Goal: Find specific page/section: Find specific page/section

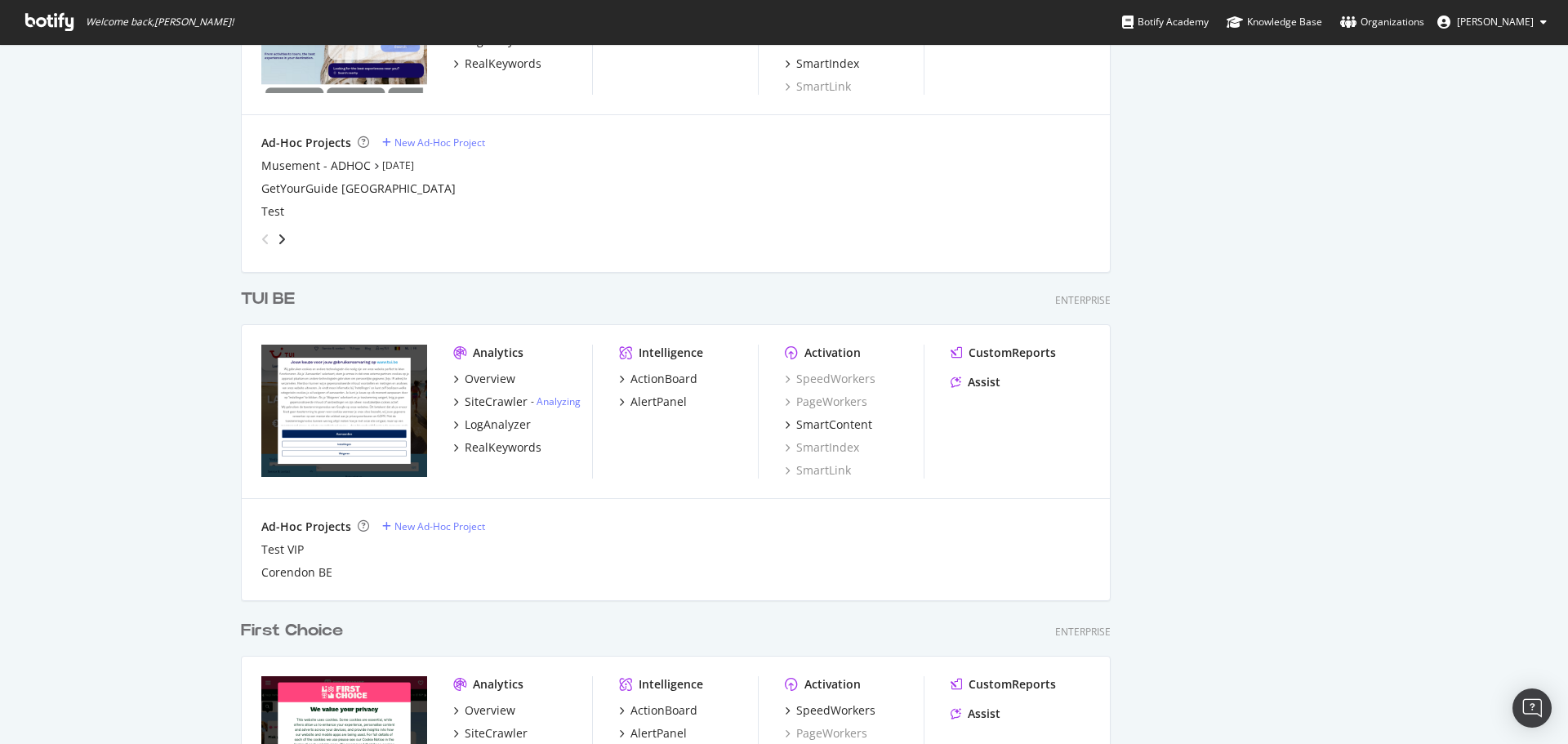
scroll to position [1156, 0]
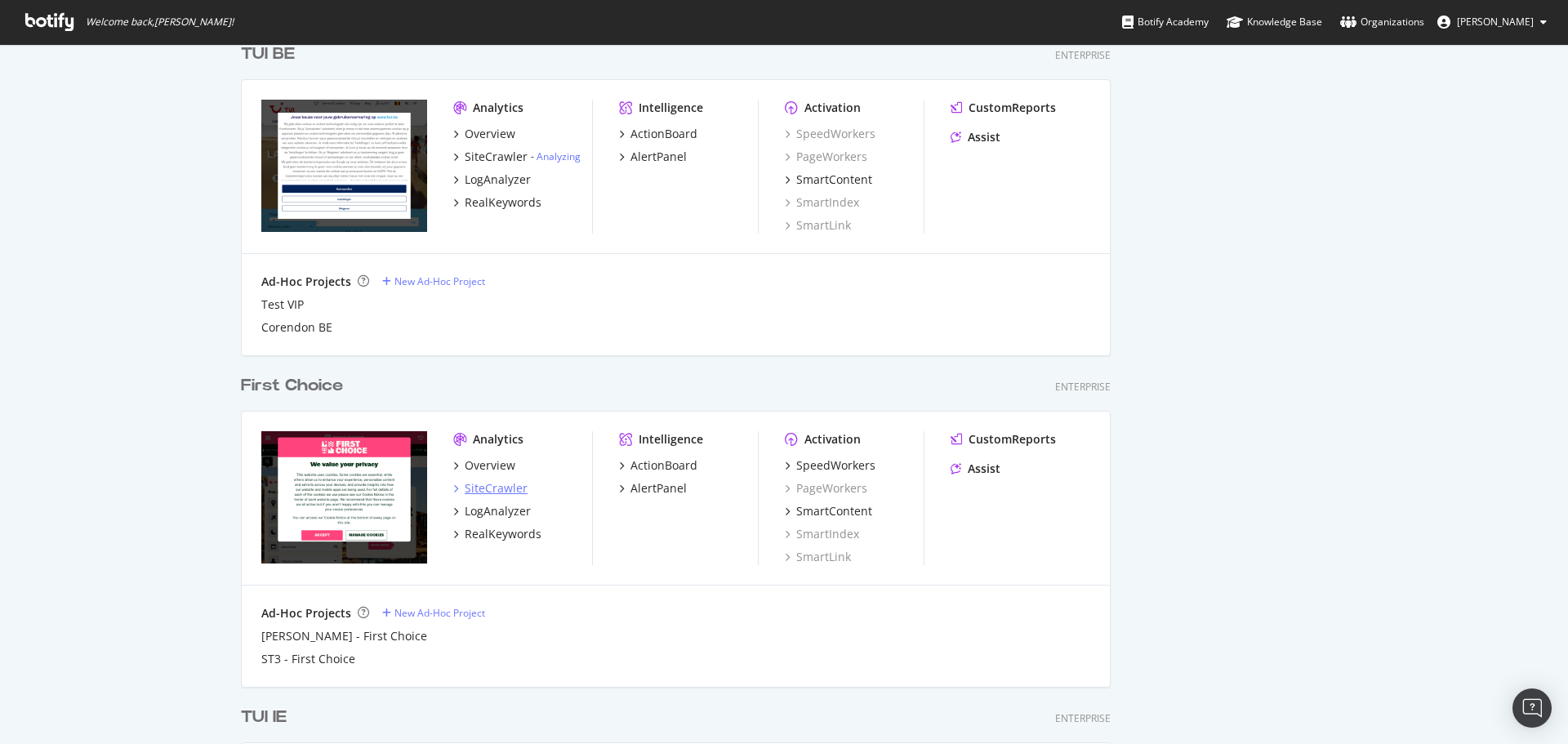
click at [502, 496] on div "SiteCrawler" at bounding box center [496, 488] width 63 height 16
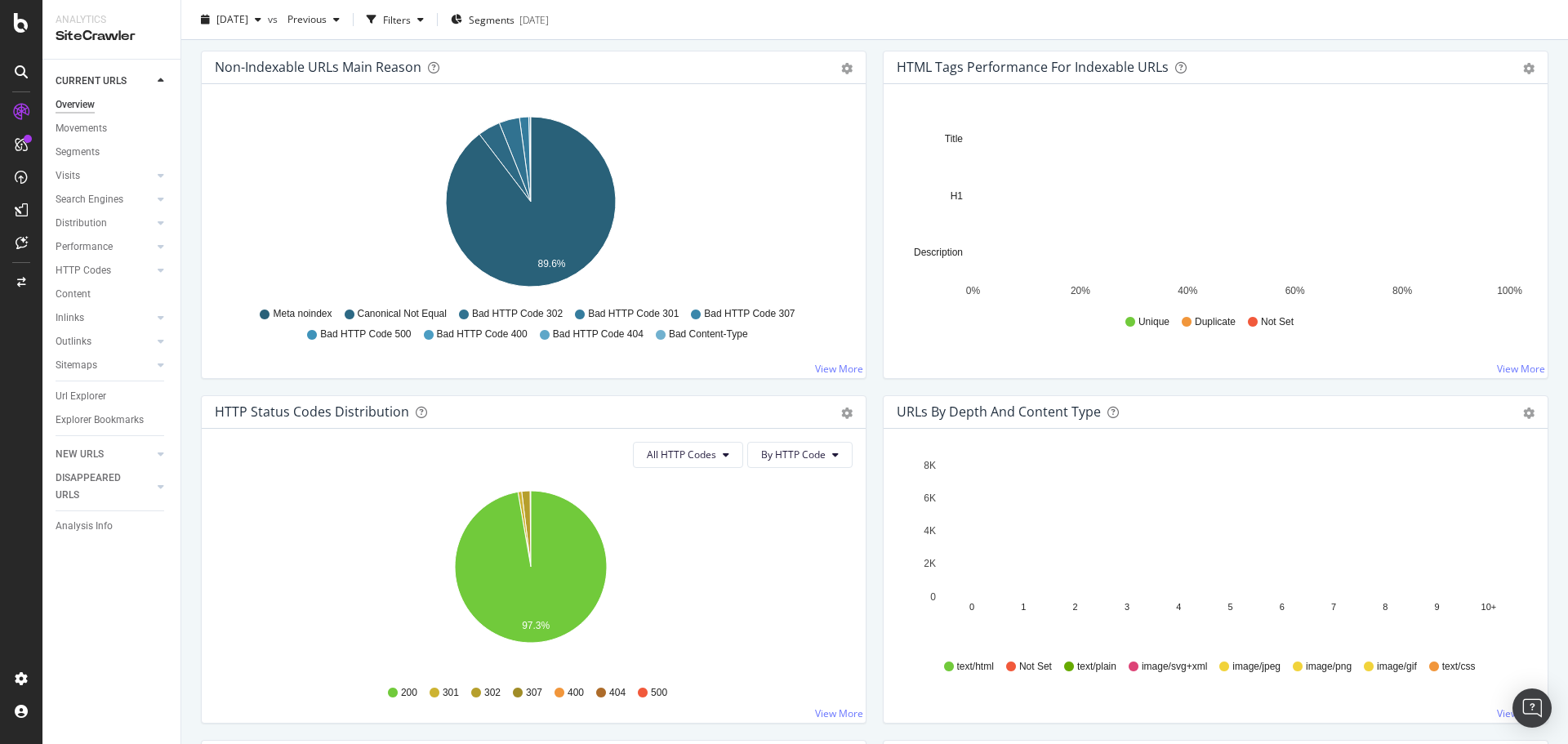
scroll to position [654, 0]
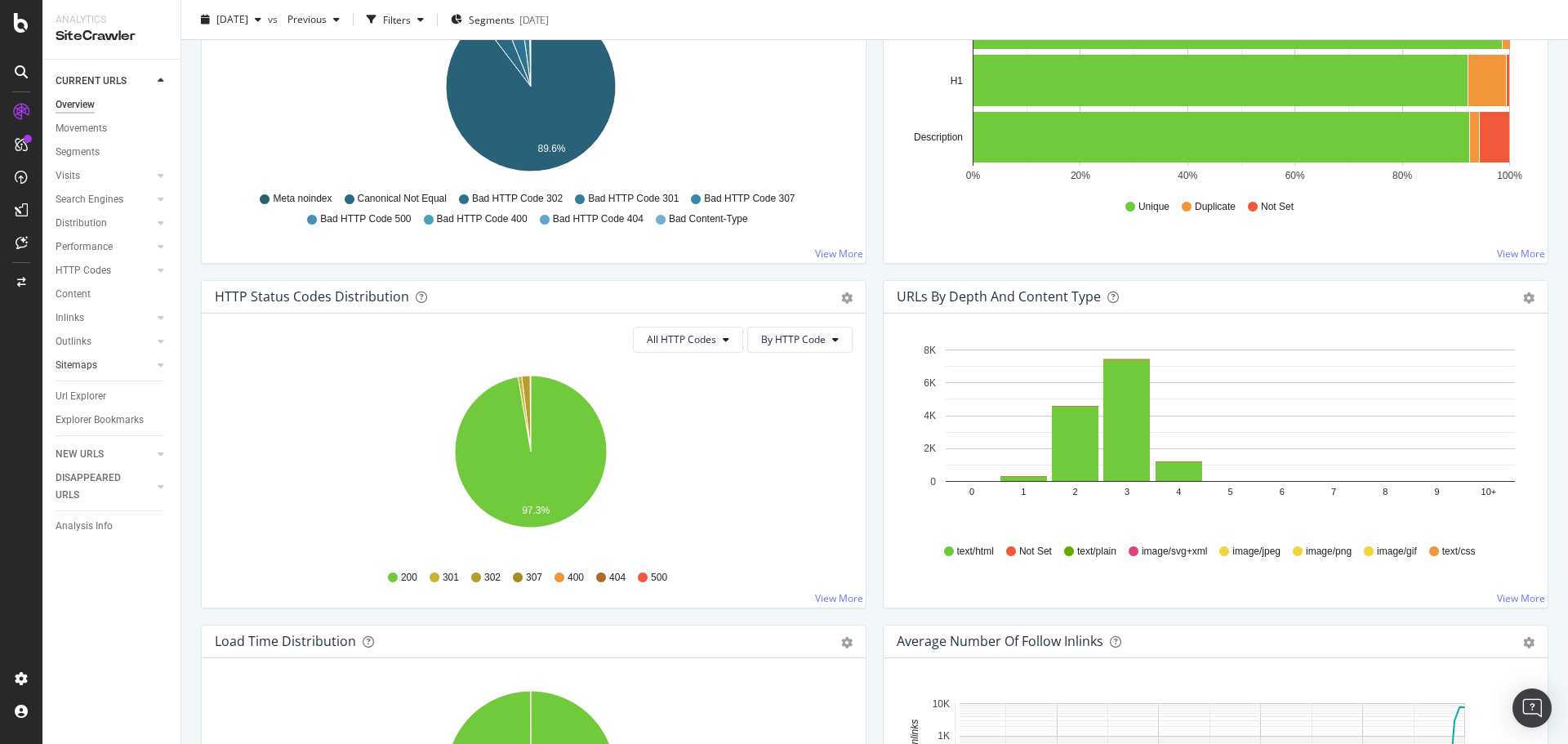
drag, startPoint x: 97, startPoint y: 397, endPoint x: 140, endPoint y: 373, distance: 49.2
click at [97, 397] on div "Url Explorer" at bounding box center [80, 396] width 50 height 17
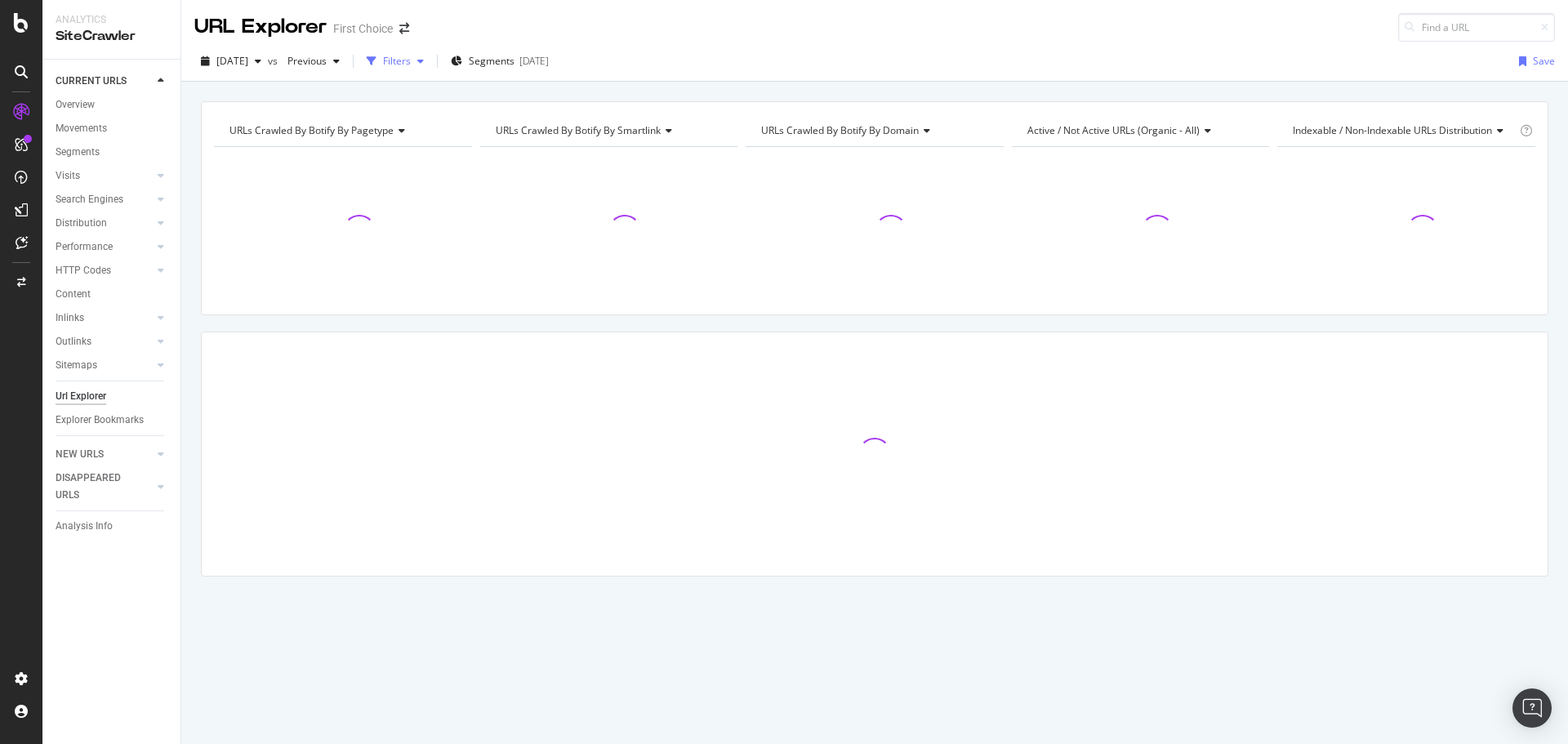
click at [383, 57] on div "button" at bounding box center [371, 61] width 23 height 23
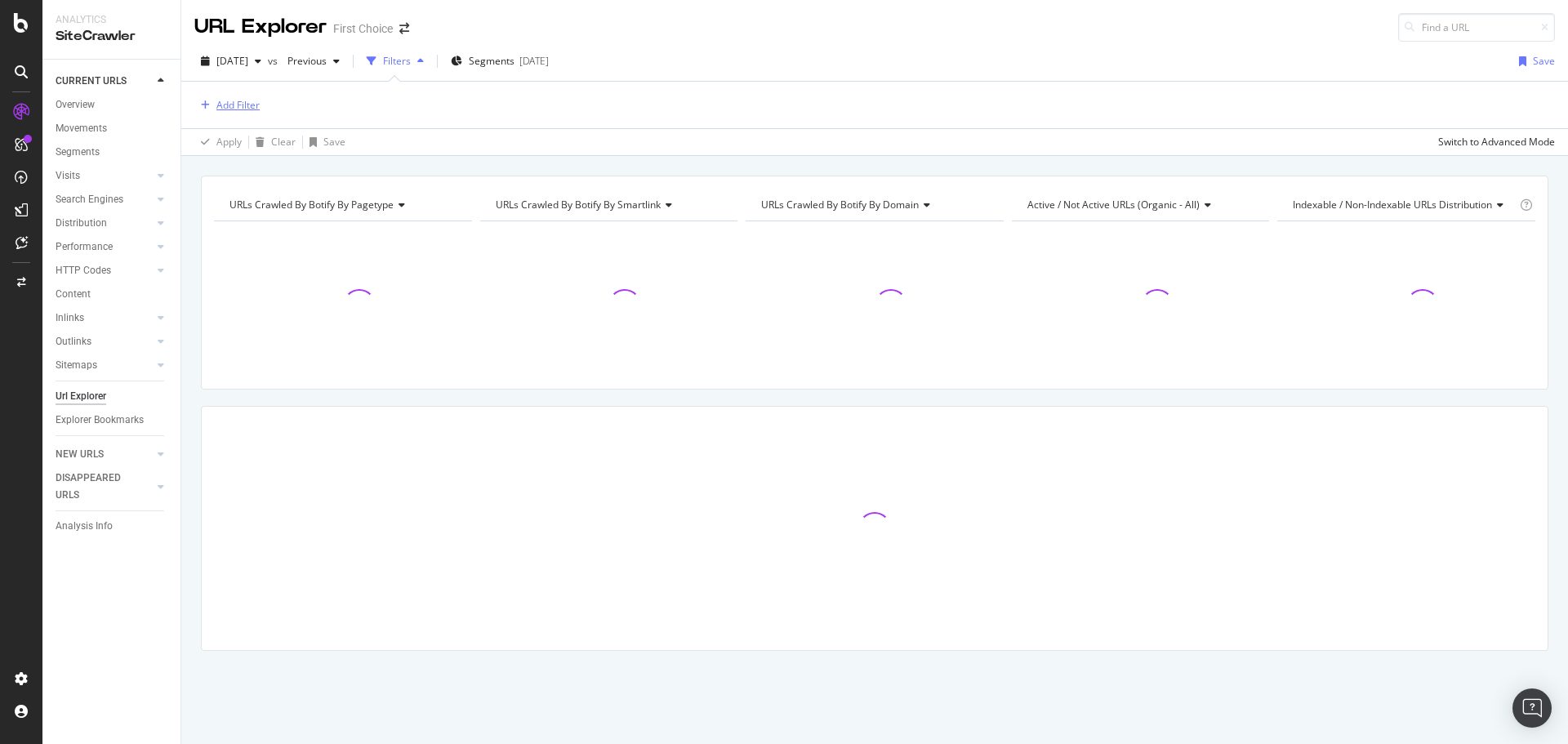
click at [255, 108] on div "Add Filter" at bounding box center [238, 105] width 44 height 14
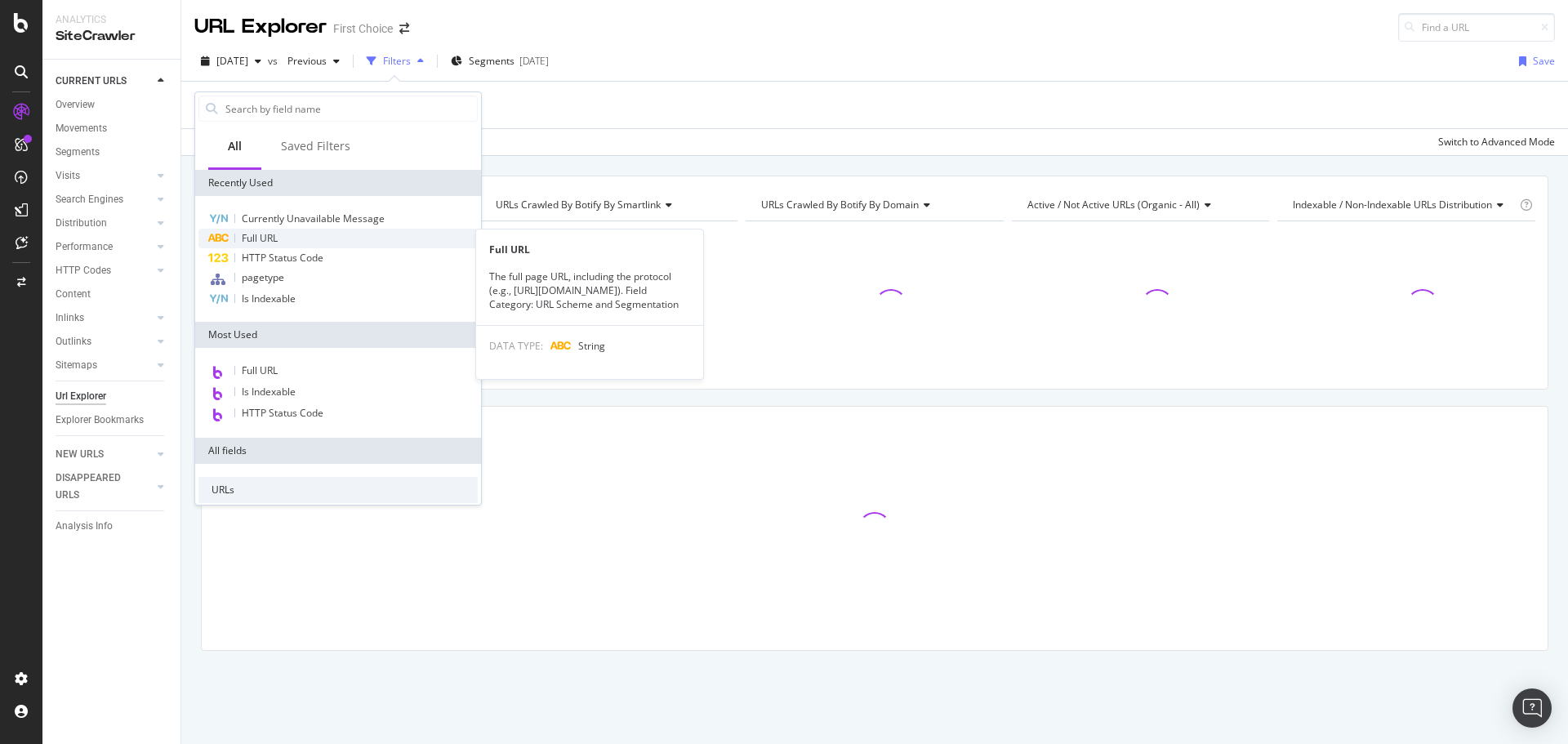
click at [282, 230] on div "Full URL" at bounding box center [338, 238] width 279 height 20
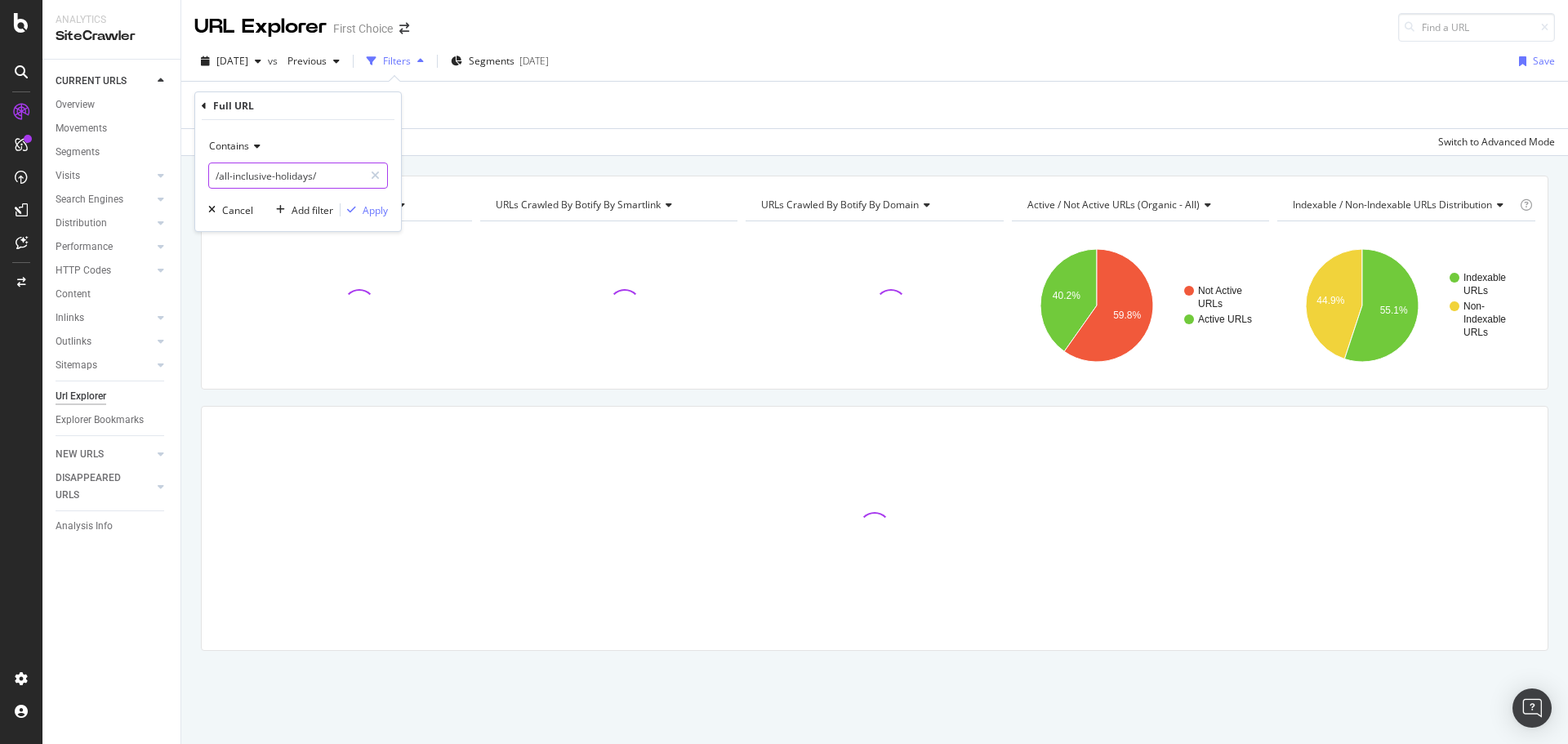
click at [335, 177] on input "/all-inclusive-holidays/" at bounding box center [286, 176] width 154 height 27
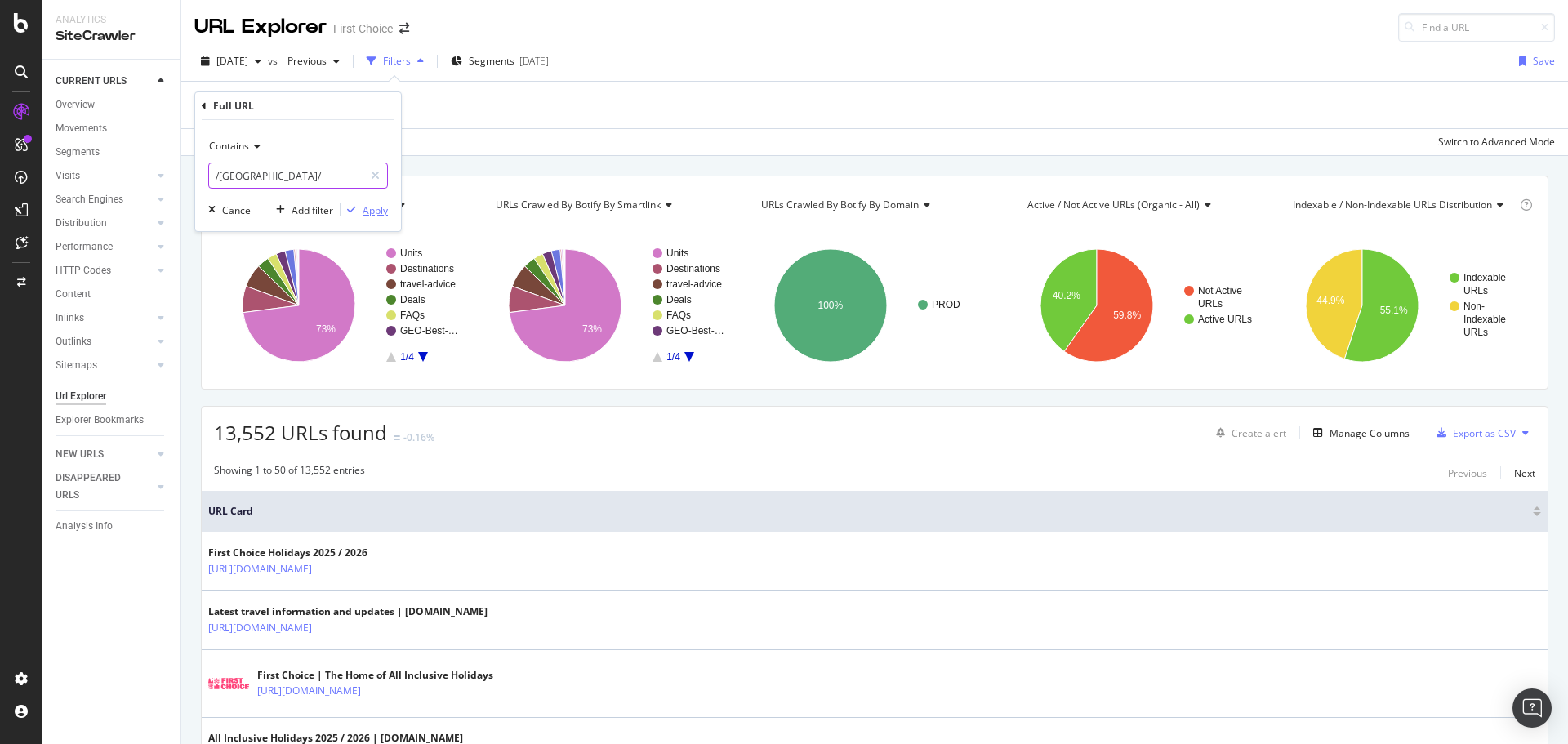
type input "/[GEOGRAPHIC_DATA]/"
click at [368, 211] on div "Apply" at bounding box center [375, 210] width 26 height 14
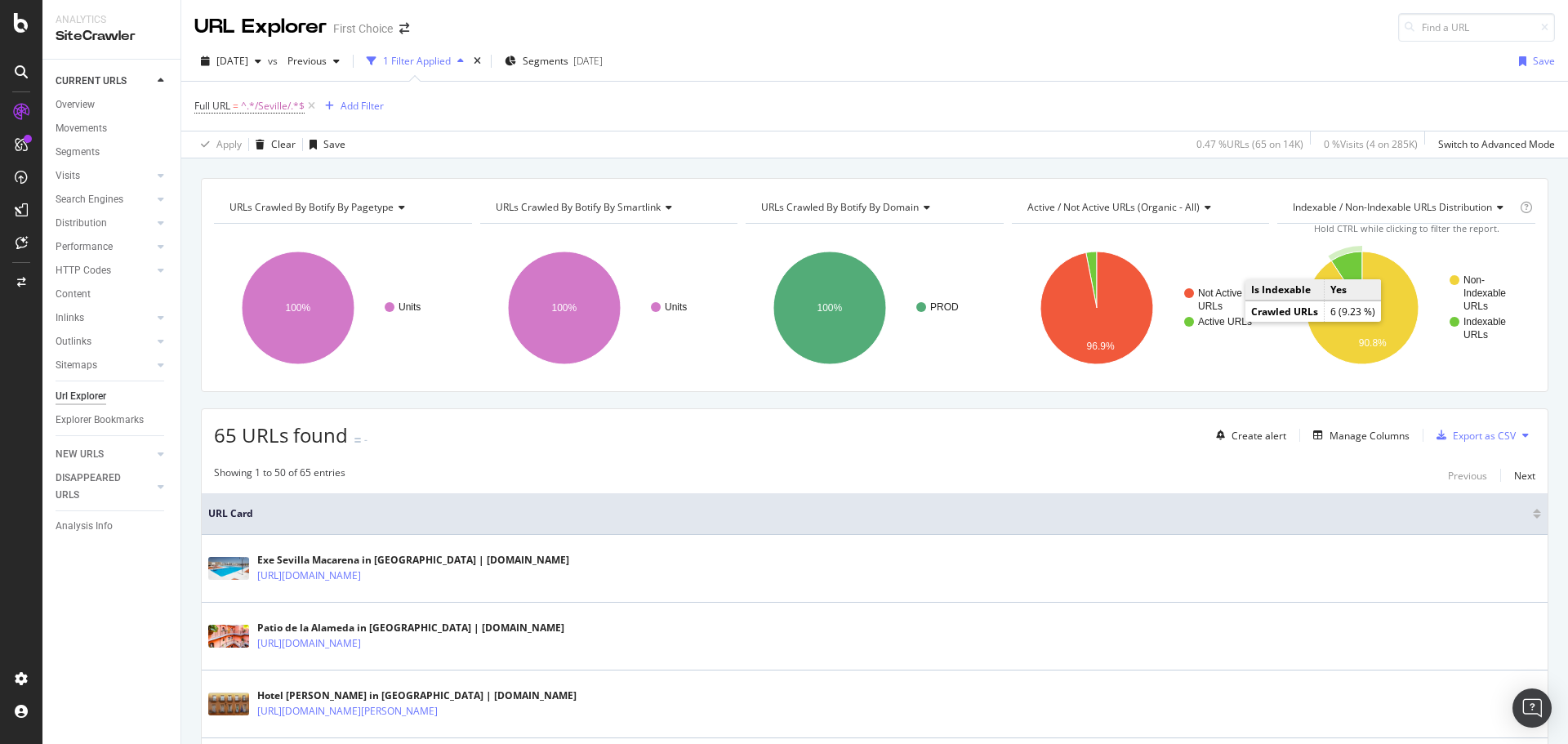
click at [1343, 264] on icon "A chart." at bounding box center [1347, 279] width 31 height 56
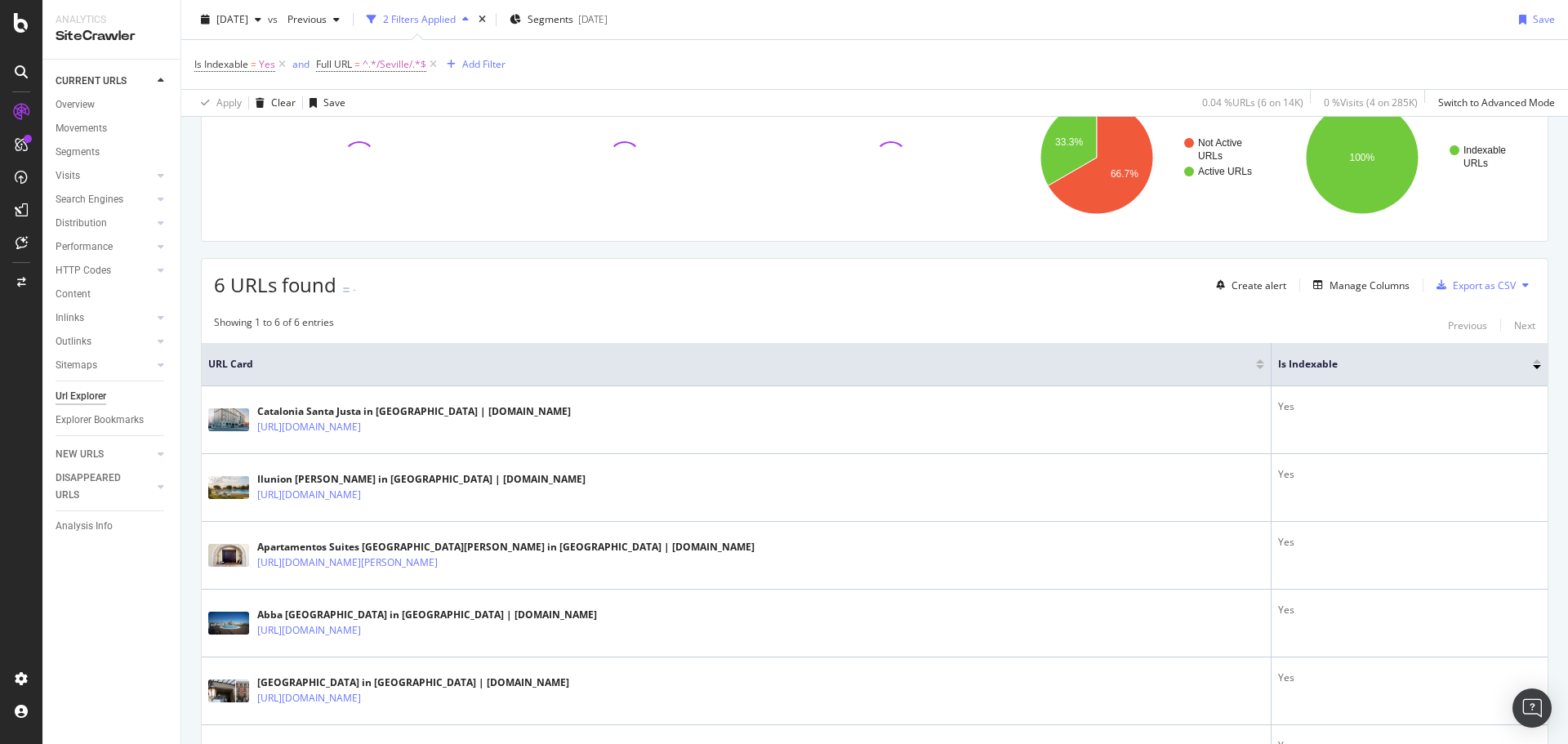
scroll to position [163, 0]
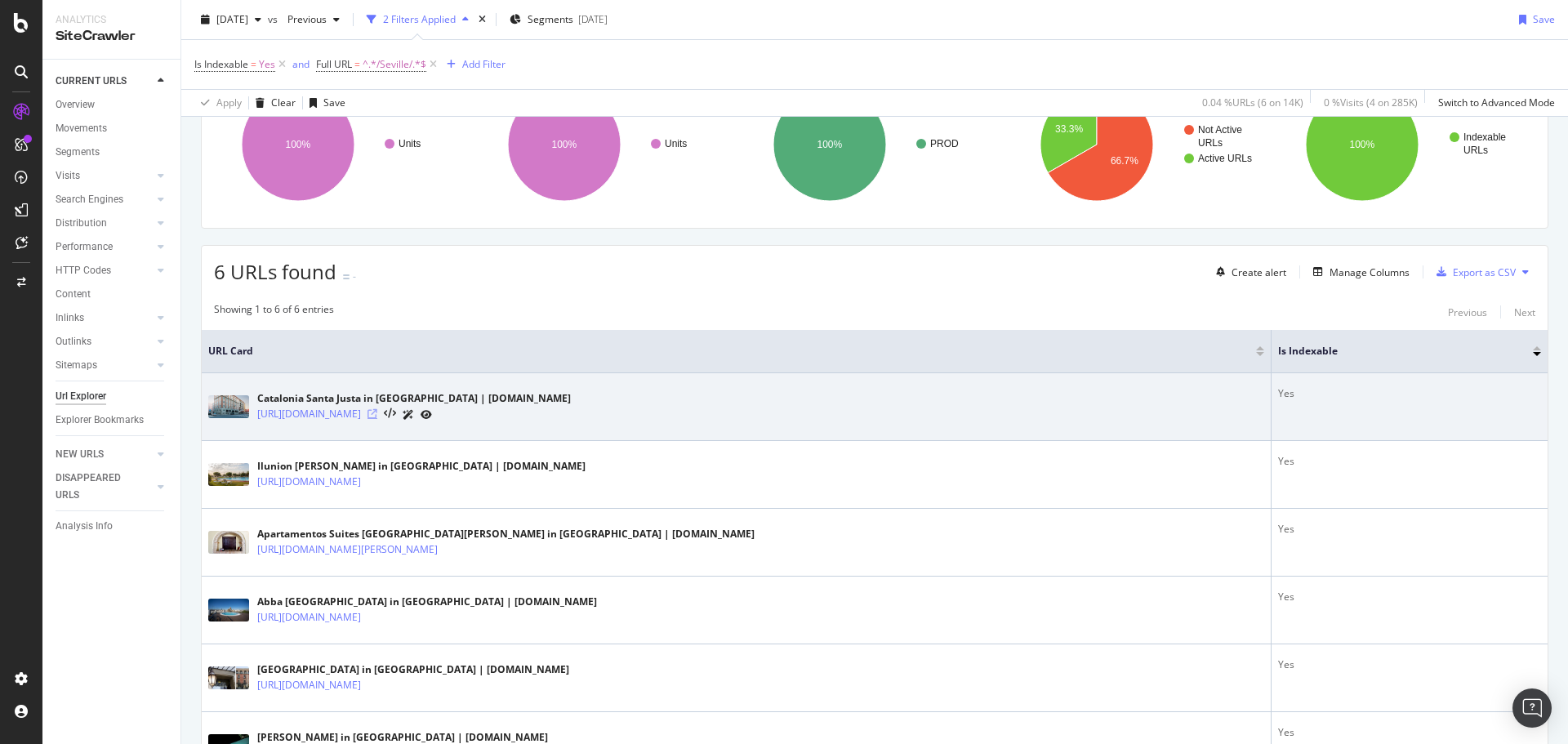
click at [377, 412] on icon at bounding box center [372, 414] width 9 height 10
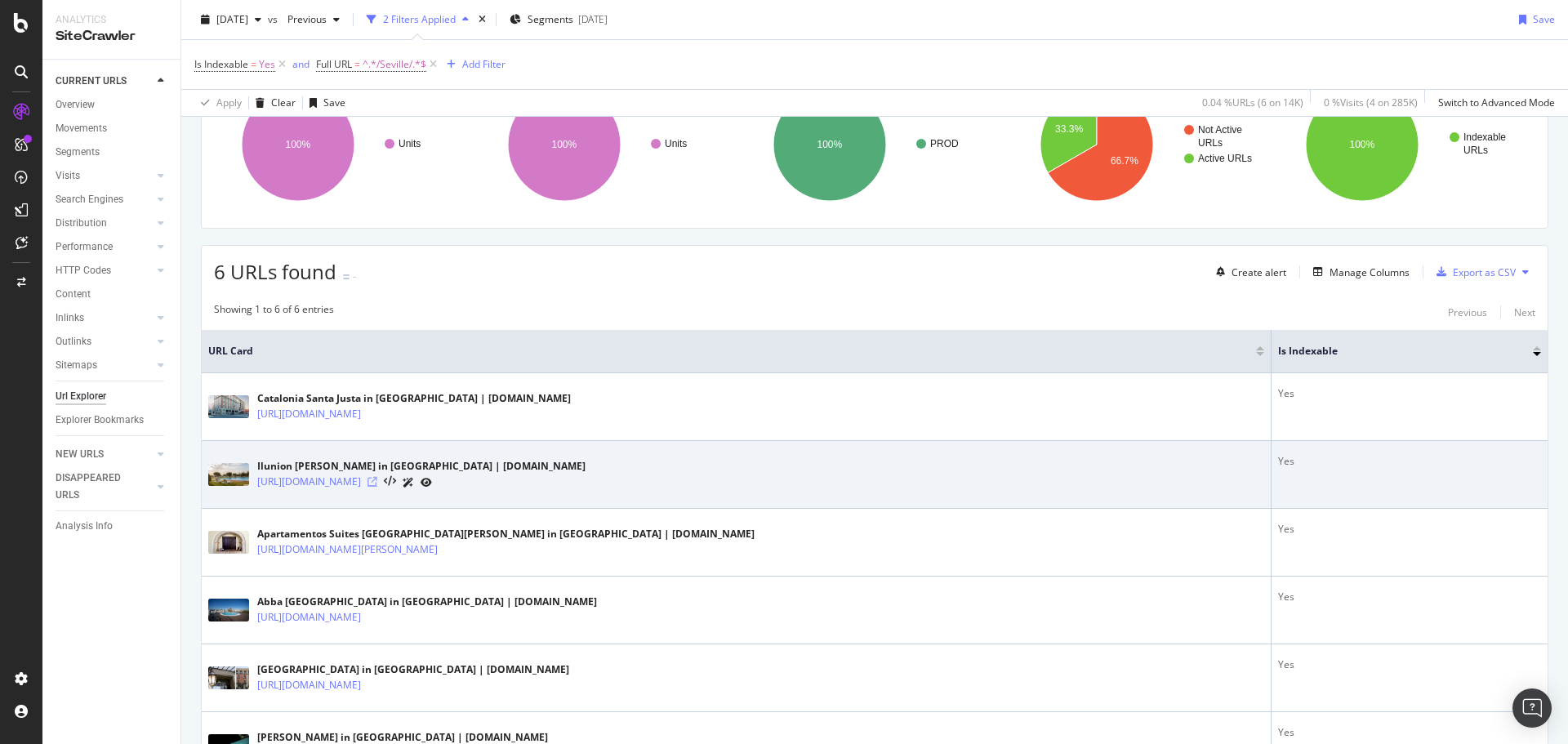
click at [377, 482] on icon at bounding box center [372, 482] width 9 height 10
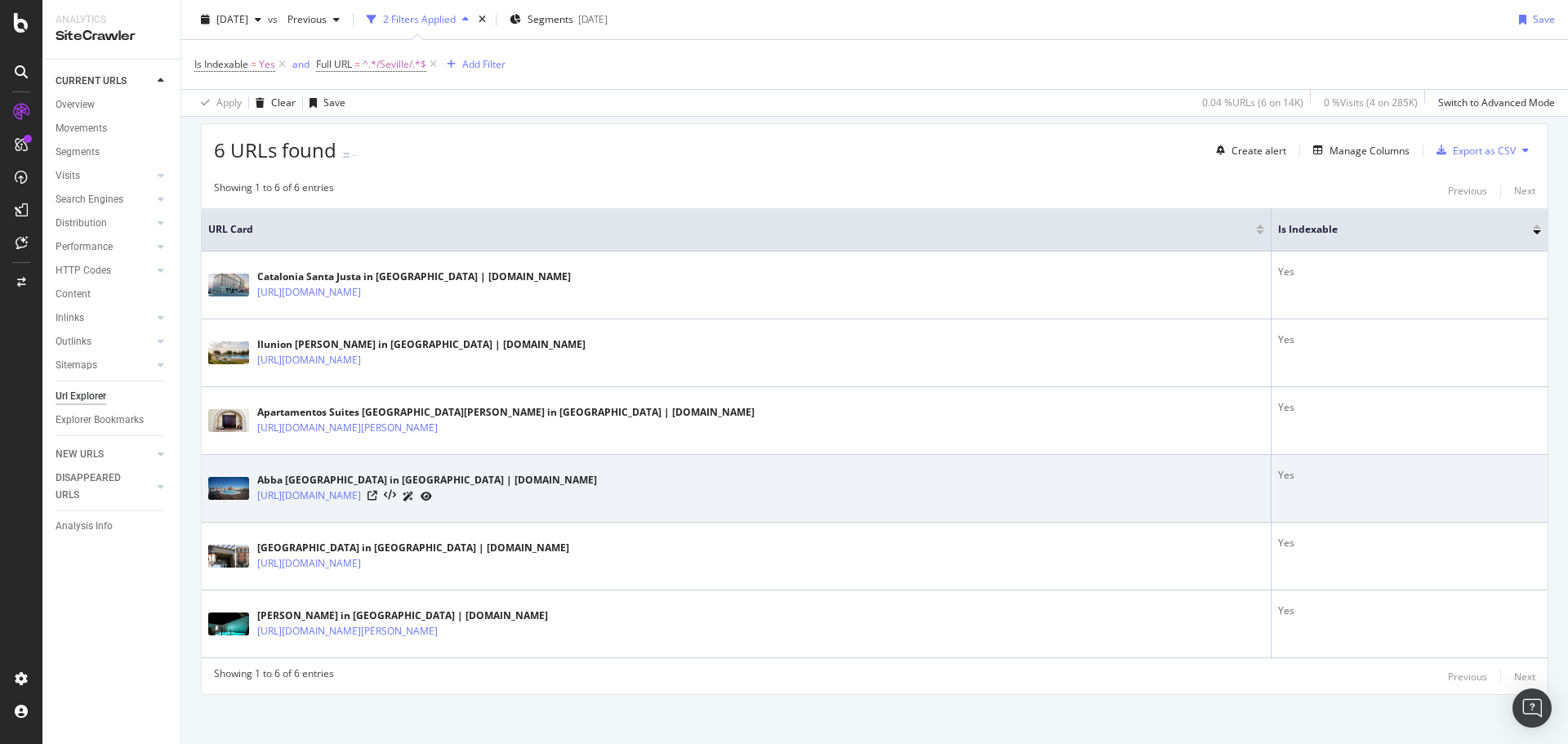
scroll to position [294, 0]
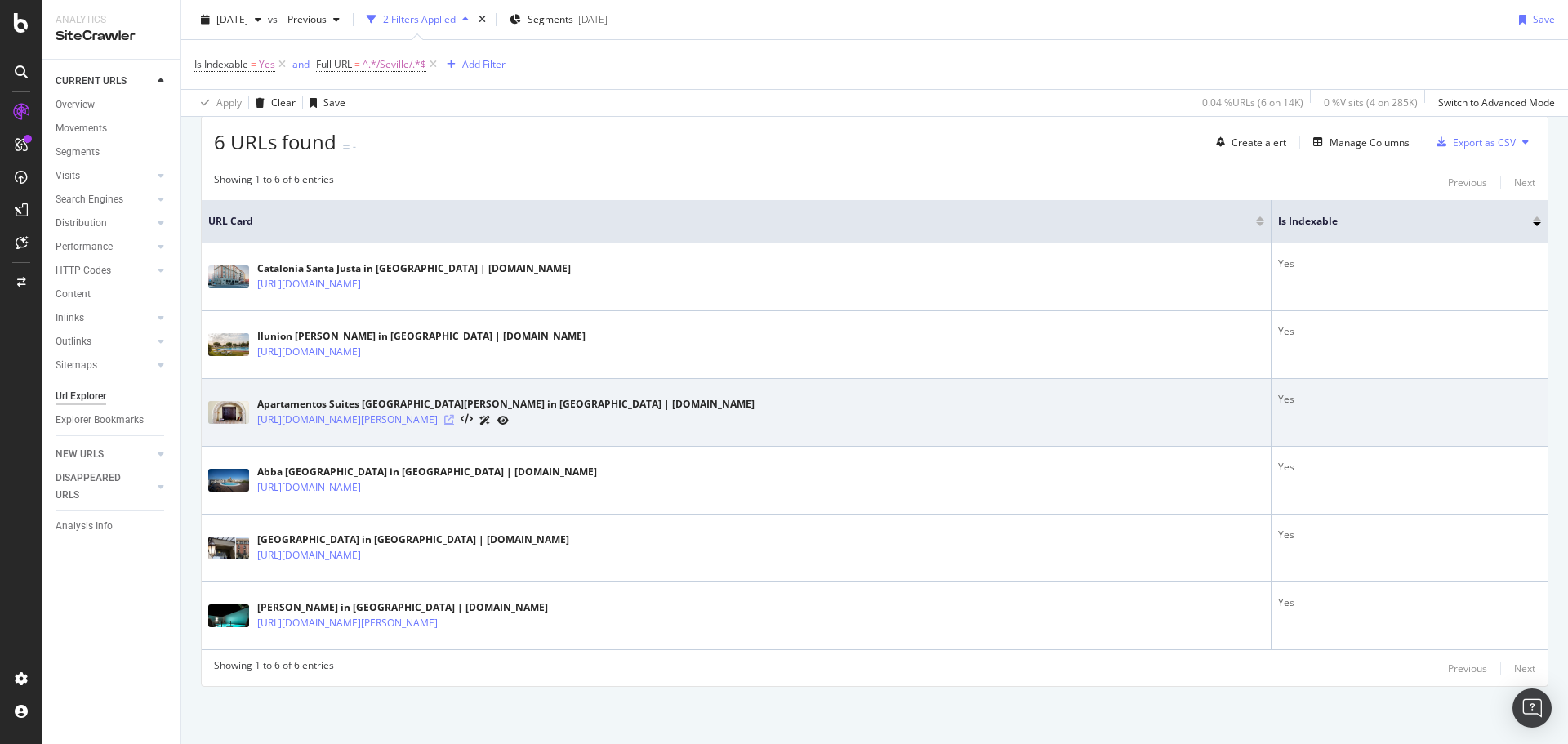
click at [454, 420] on icon at bounding box center [449, 420] width 9 height 10
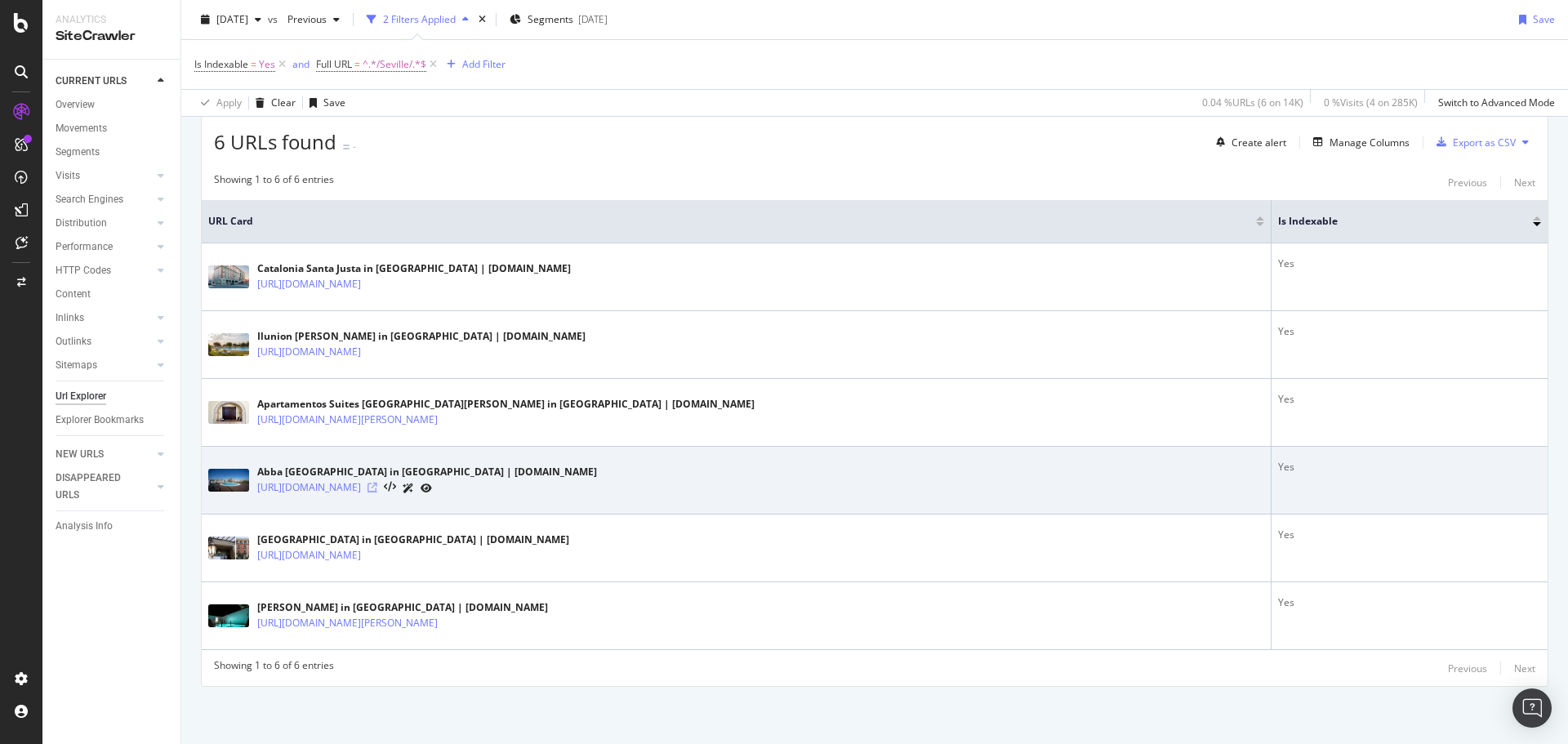
click at [377, 488] on icon at bounding box center [372, 487] width 9 height 10
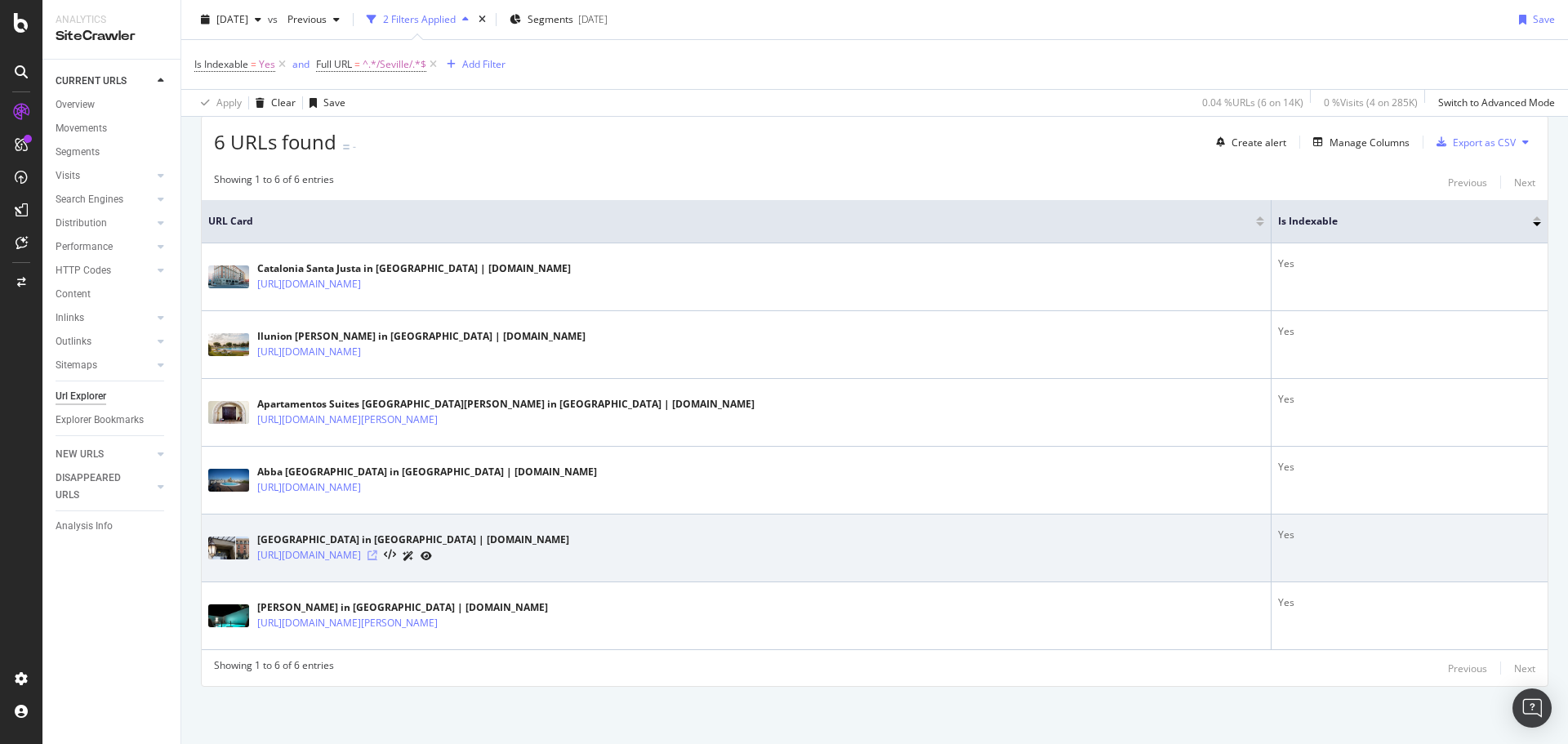
click at [377, 557] on icon at bounding box center [372, 555] width 9 height 10
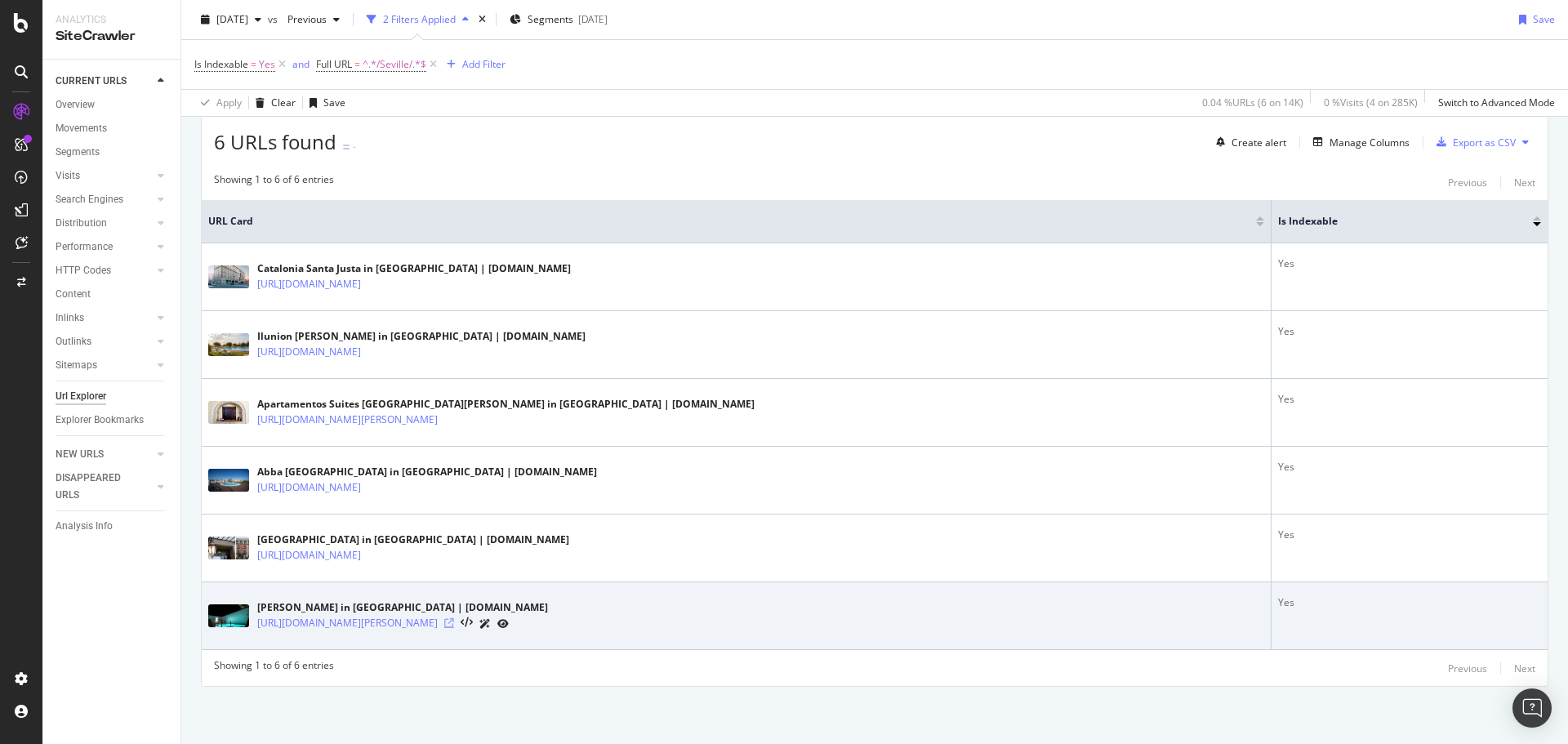
click at [454, 624] on icon at bounding box center [449, 623] width 9 height 10
